Goal: Task Accomplishment & Management: Manage account settings

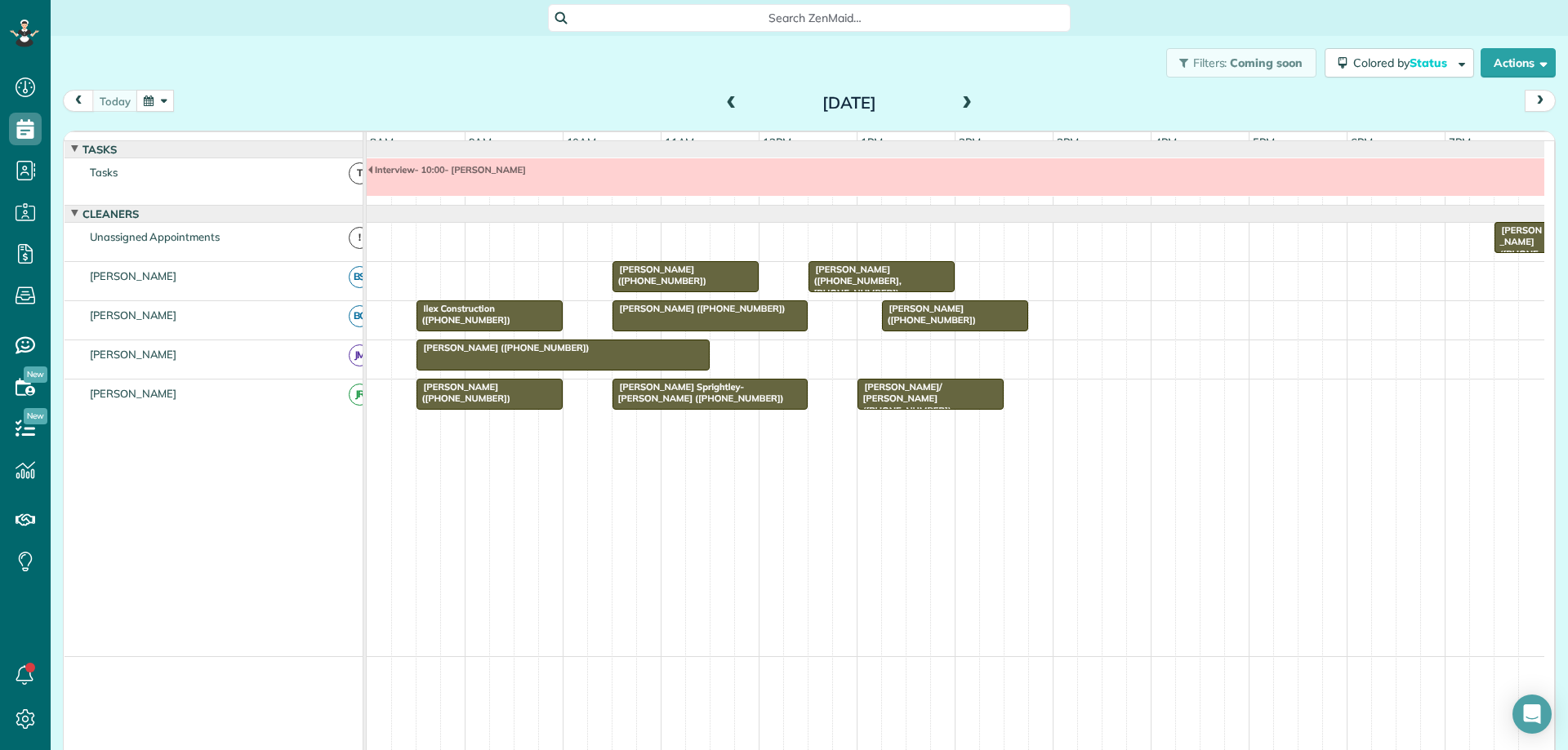
scroll to position [8, 8]
click at [965, 99] on span at bounding box center [966, 103] width 18 height 15
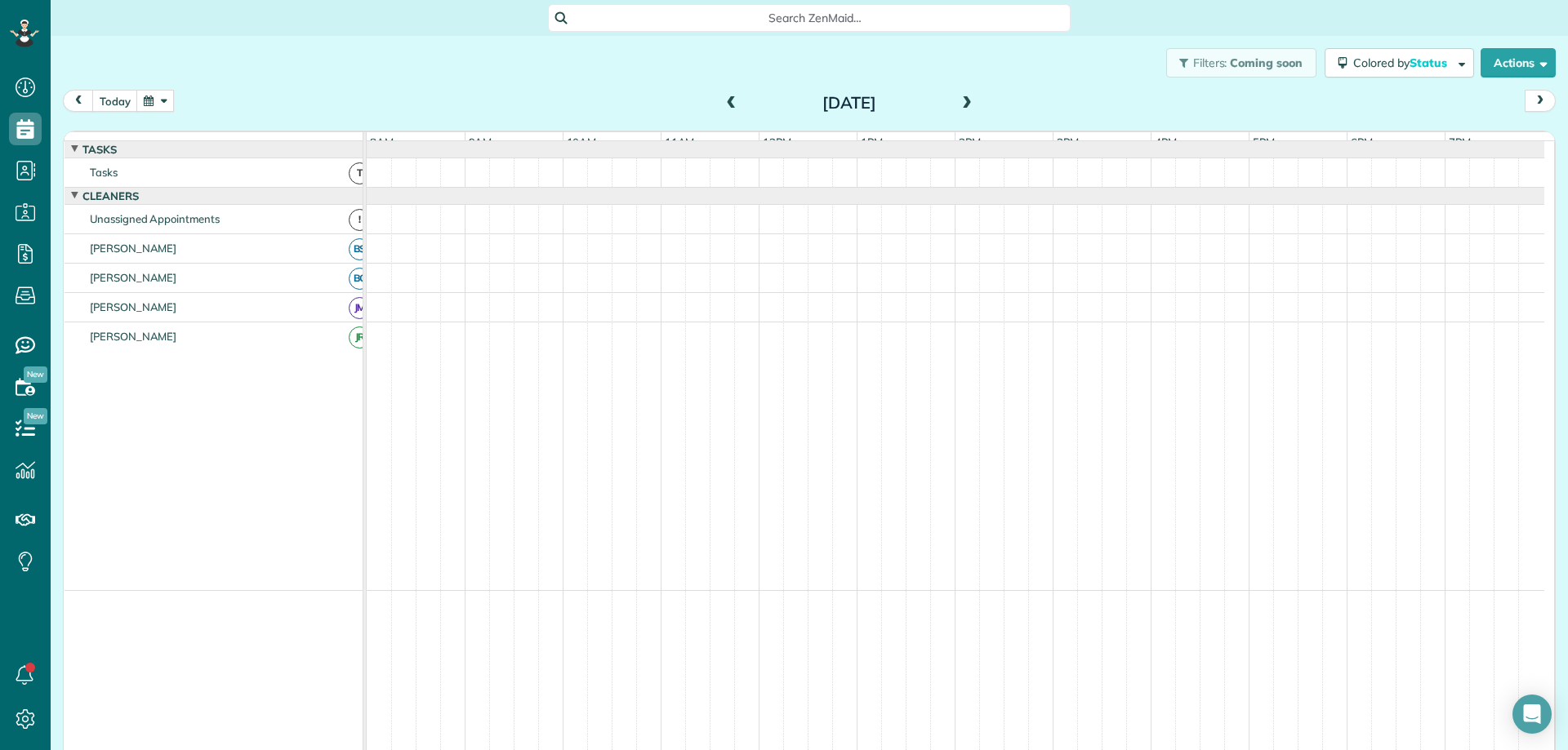
click at [962, 99] on span at bounding box center [966, 103] width 18 height 15
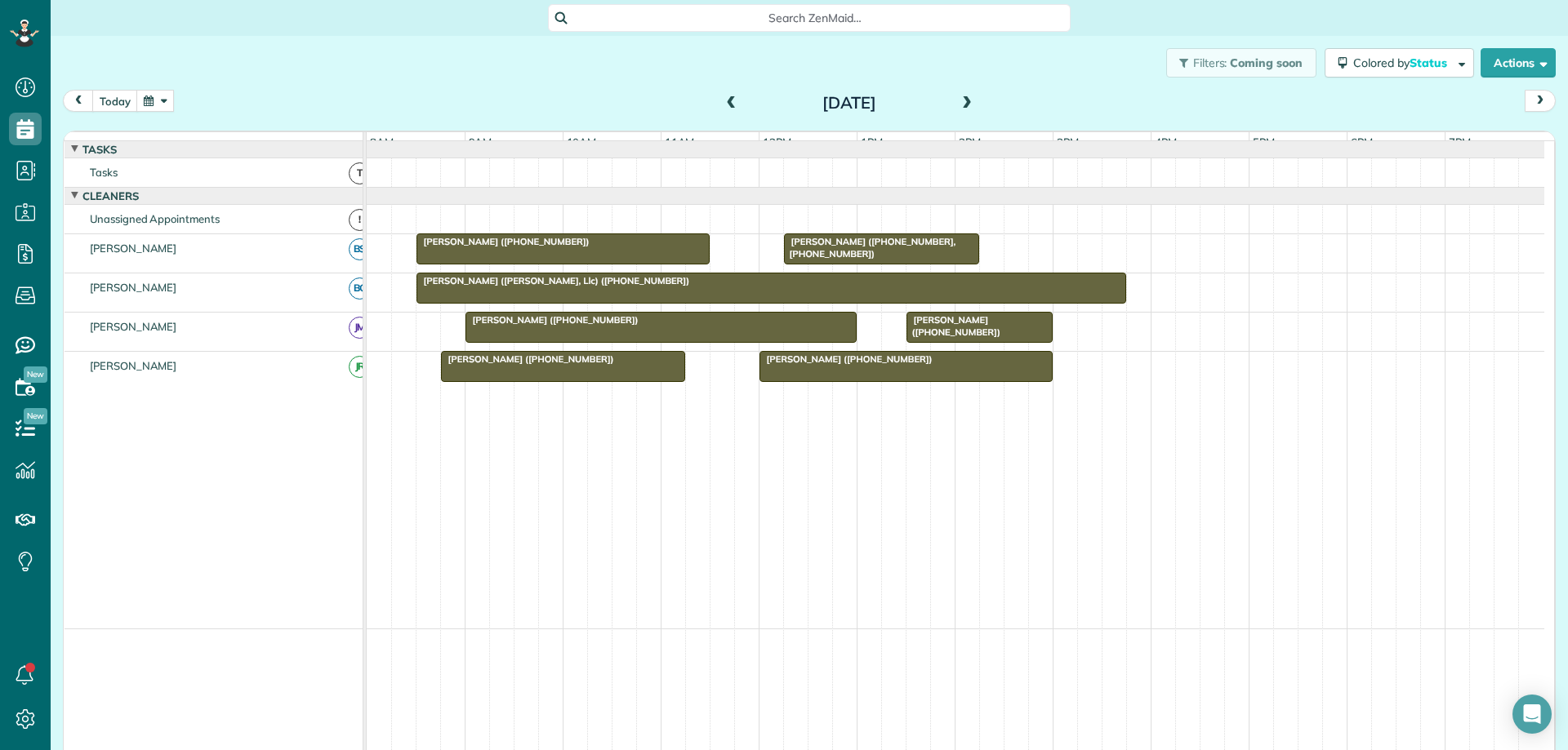
click at [962, 99] on span at bounding box center [966, 103] width 18 height 15
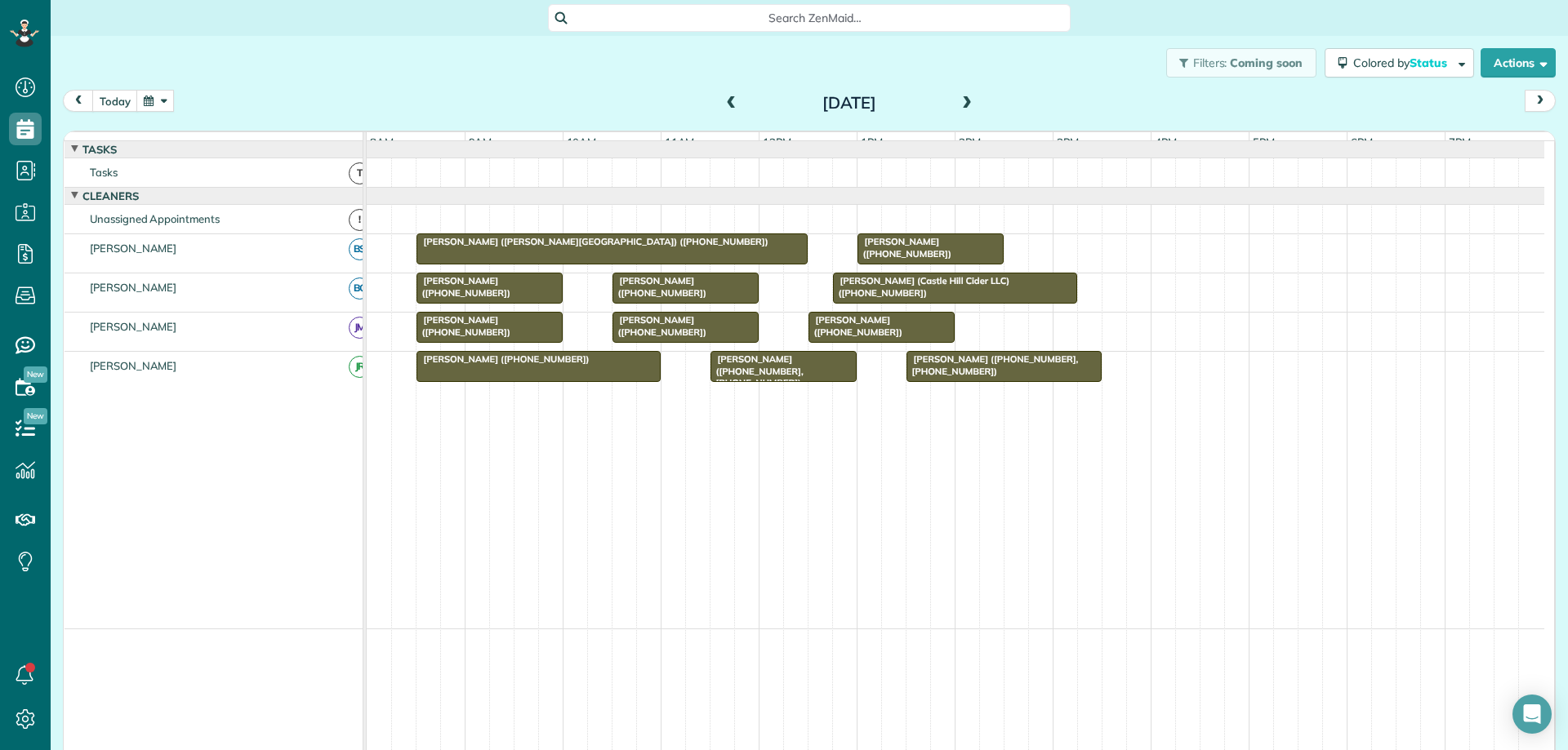
click at [957, 100] on span at bounding box center [966, 103] width 18 height 15
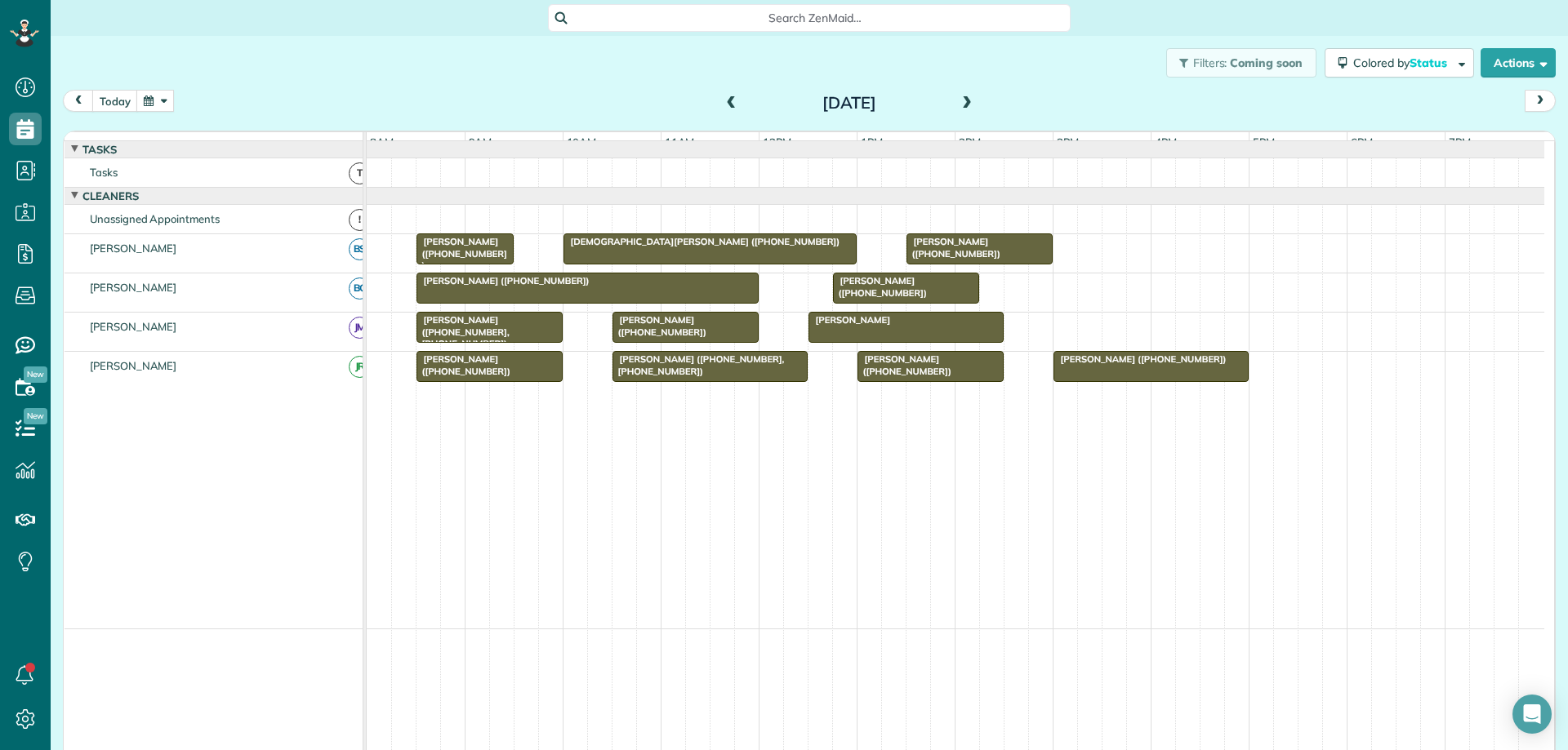
click at [957, 100] on span at bounding box center [966, 103] width 18 height 15
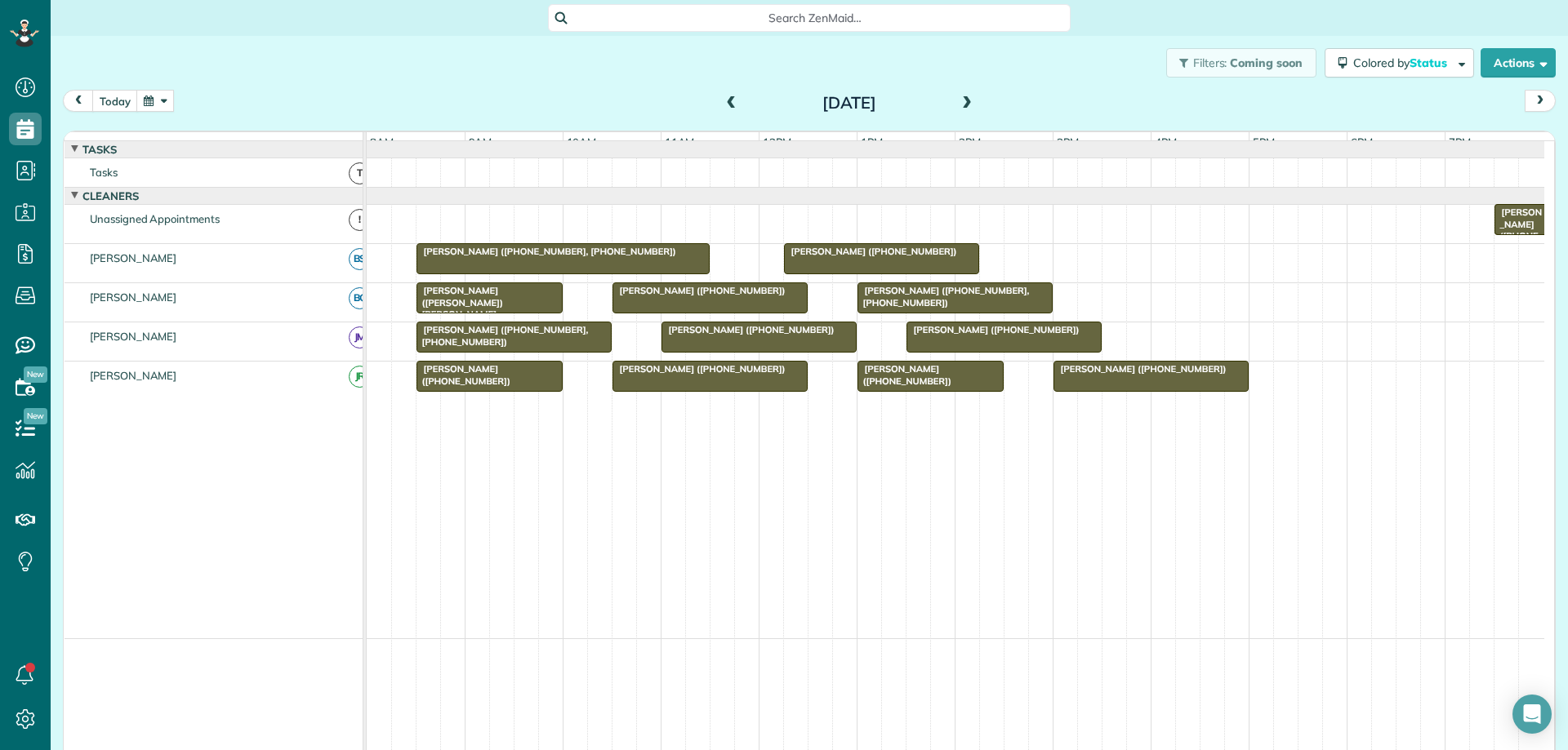
click at [957, 100] on span at bounding box center [966, 103] width 18 height 15
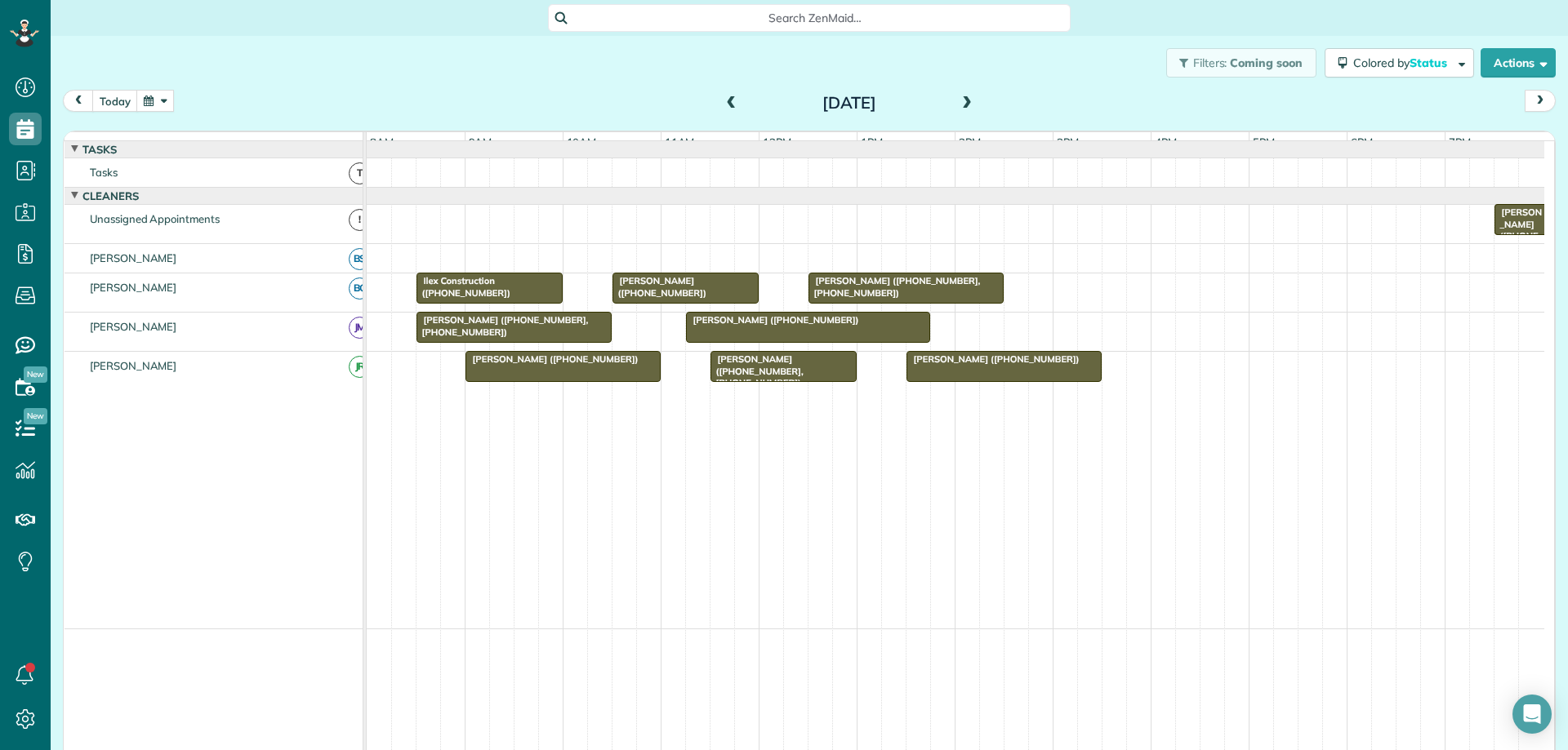
click at [731, 112] on span at bounding box center [731, 103] width 18 height 24
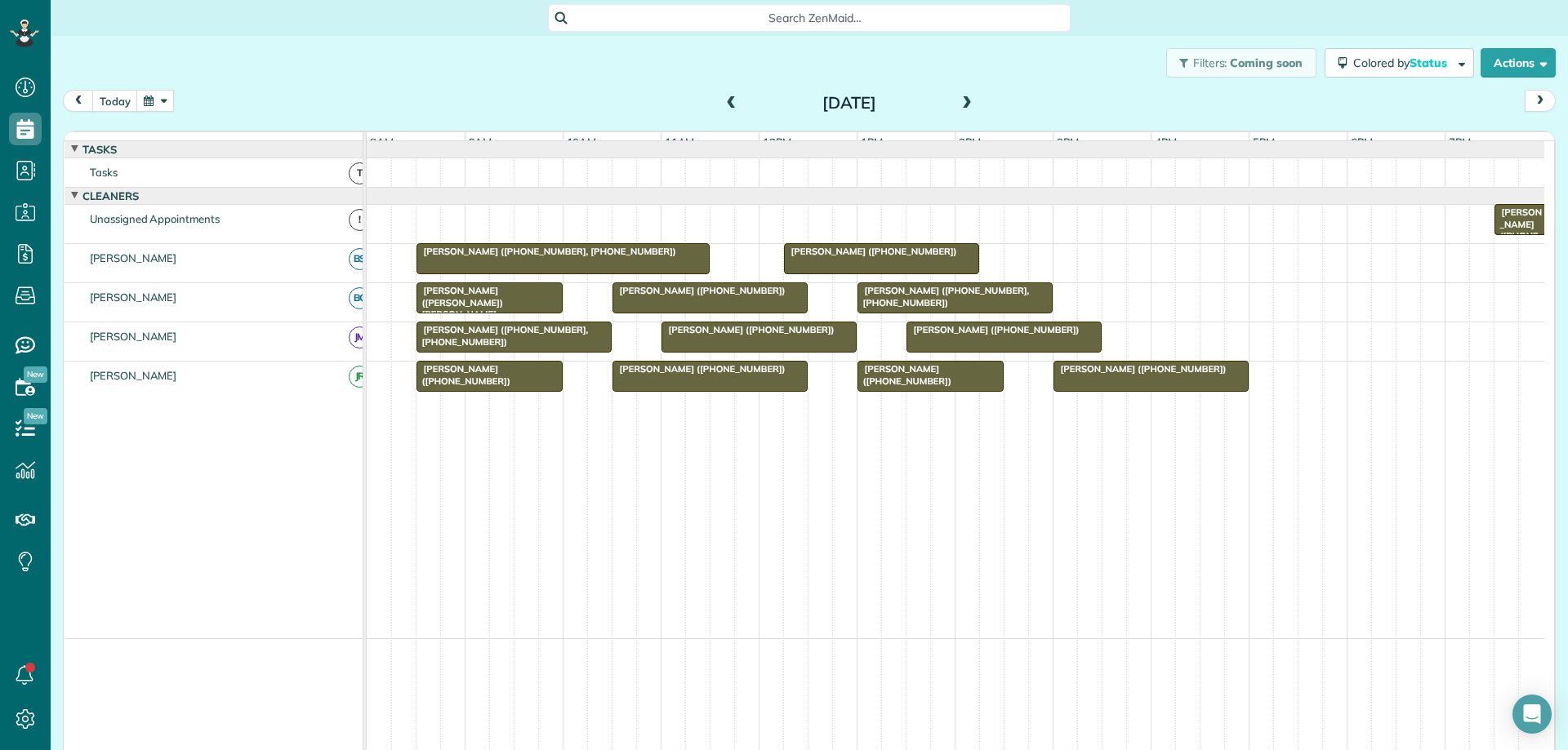
click at [733, 112] on span at bounding box center [731, 103] width 18 height 24
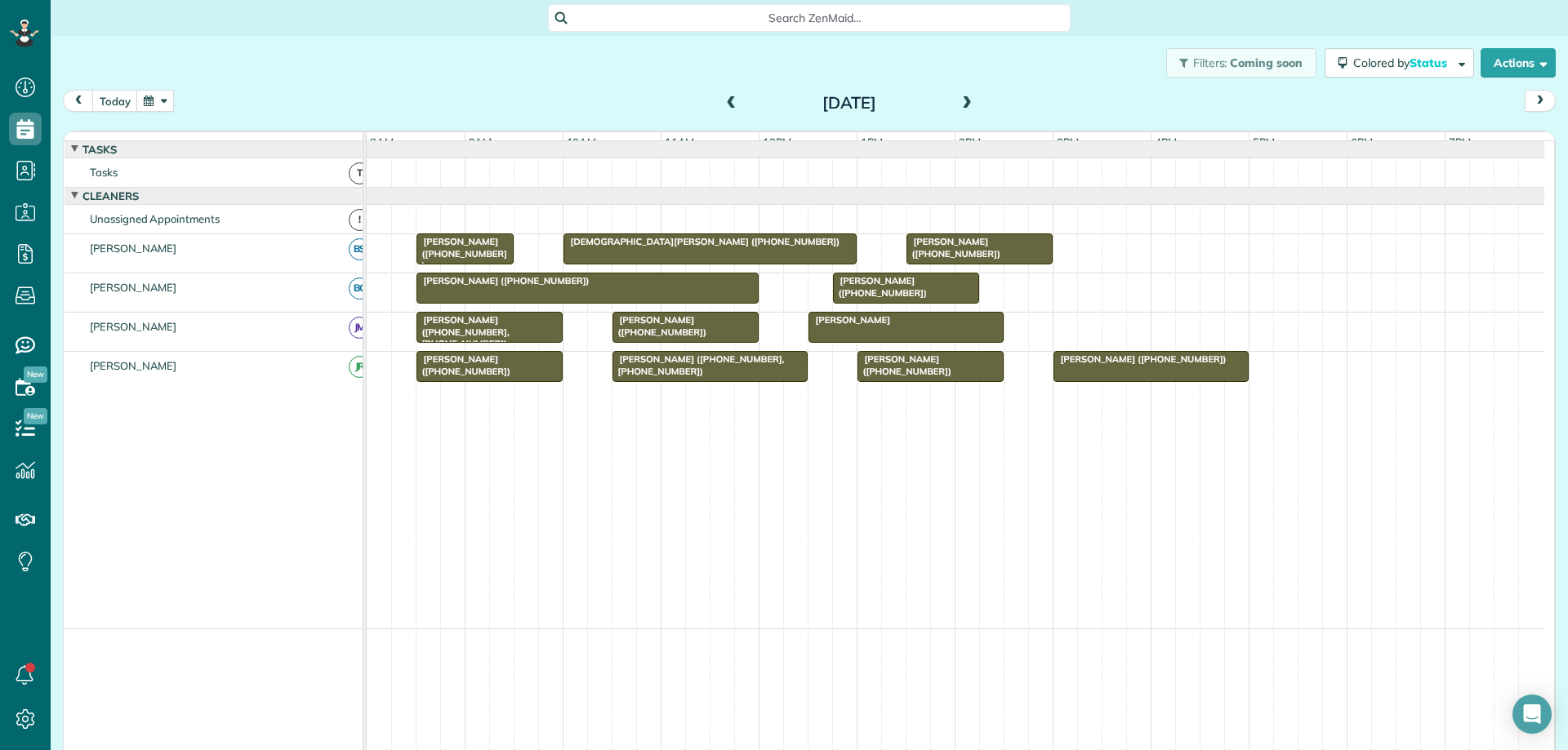
click at [733, 112] on span at bounding box center [731, 103] width 18 height 24
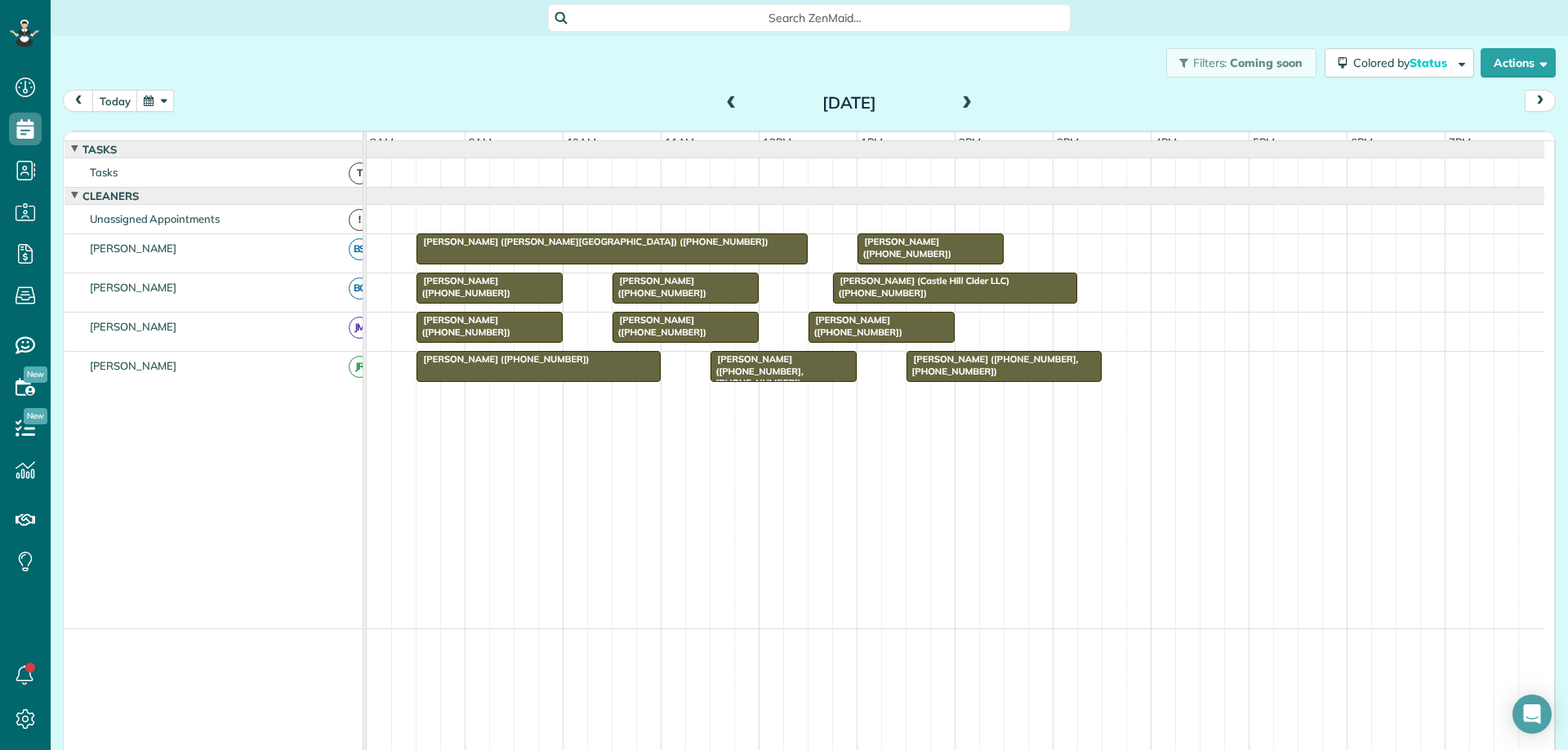
click at [734, 113] on div "[DATE]" at bounding box center [849, 102] width 261 height 26
click at [731, 109] on span at bounding box center [731, 103] width 18 height 15
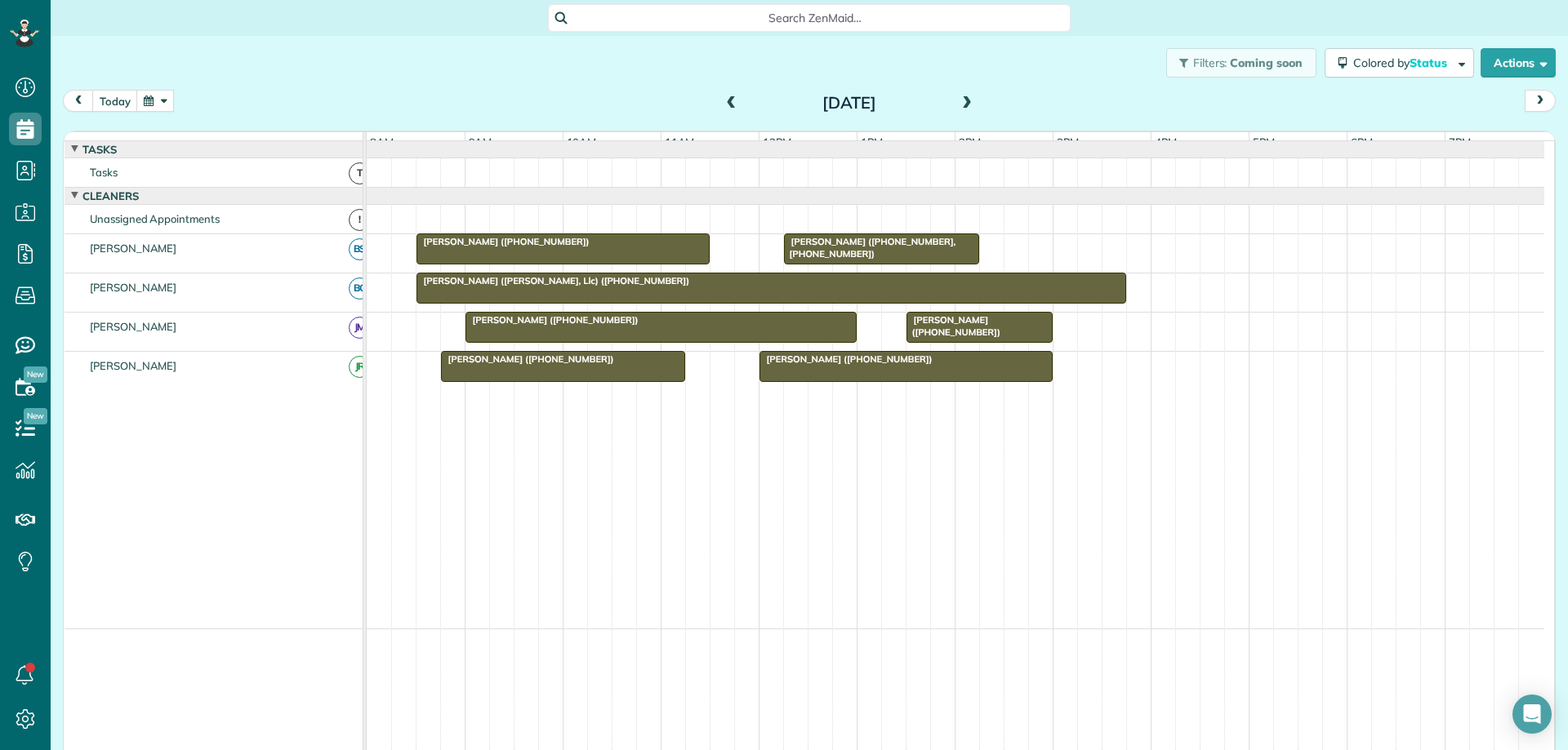
click at [731, 109] on span at bounding box center [731, 103] width 18 height 15
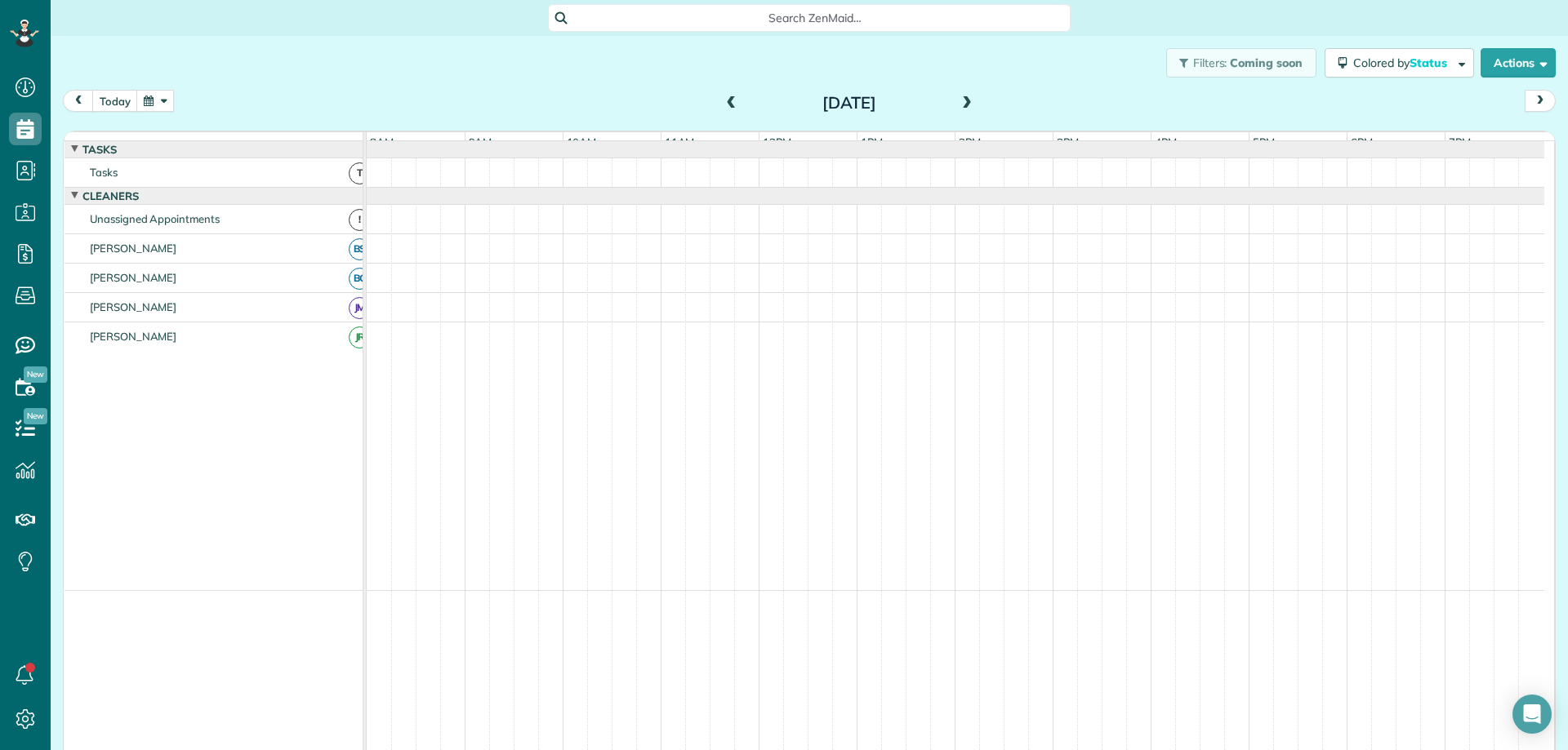
click at [731, 109] on span at bounding box center [731, 103] width 18 height 15
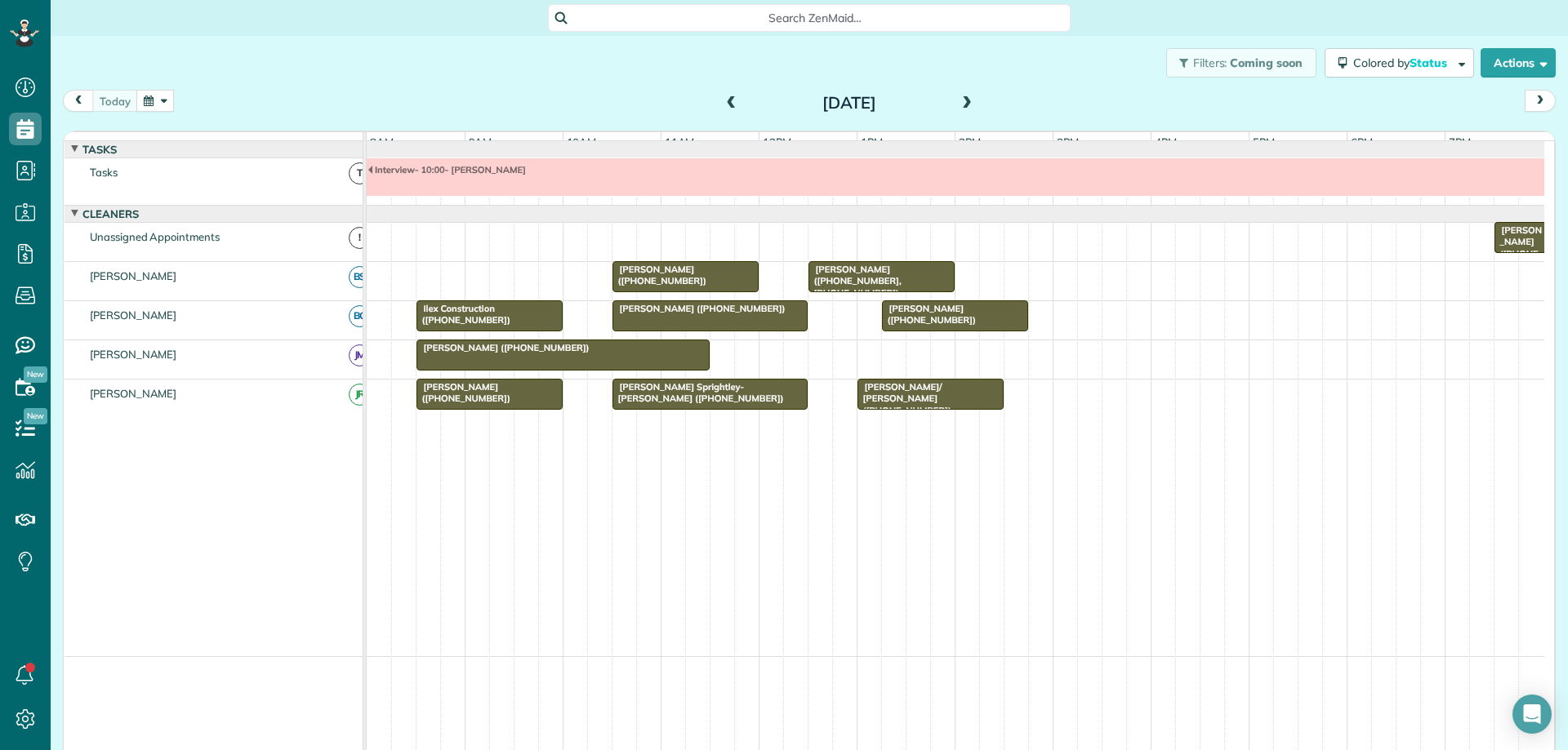
scroll to position [27, 0]
